Goal: Contribute content

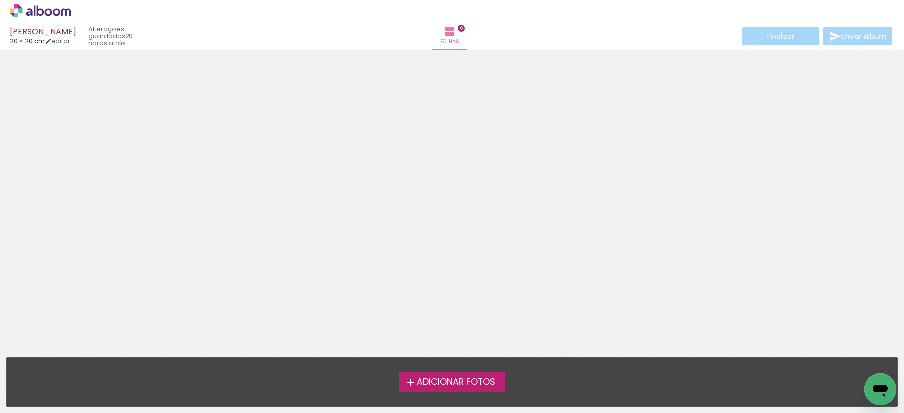
click at [434, 380] on span "Adicionar Fotos" at bounding box center [456, 382] width 78 height 9
click at [0, 0] on input "file" at bounding box center [0, 0] width 0 height 0
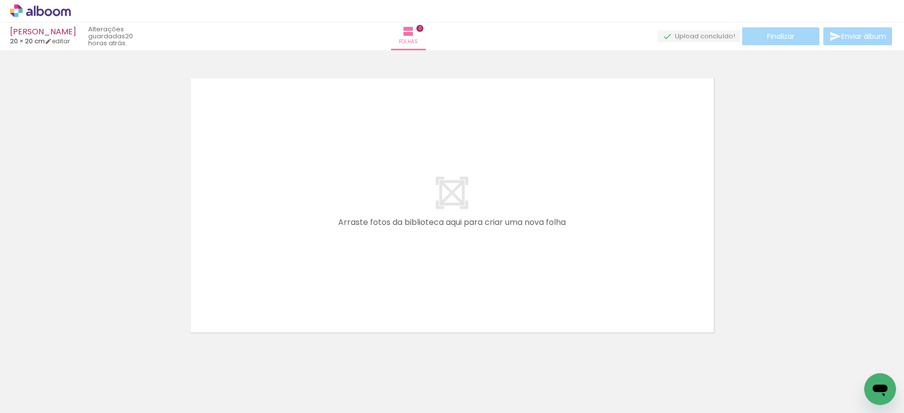
scroll to position [13, 0]
click at [42, 13] on icon at bounding box center [40, 10] width 61 height 13
